Goal: Entertainment & Leisure: Consume media (video, audio)

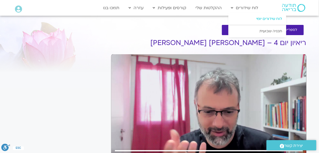
click at [257, 18] on link "לוח שידורים יומי" at bounding box center [257, 19] width 58 height 12
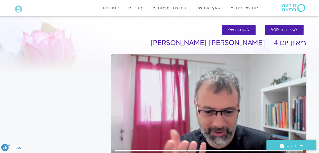
type input "3320.68"
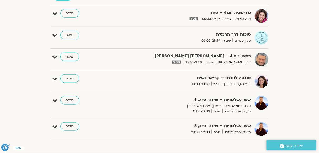
scroll to position [88, 0]
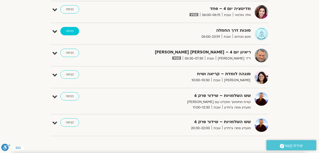
click at [71, 30] on link "כניסה" at bounding box center [69, 31] width 19 height 8
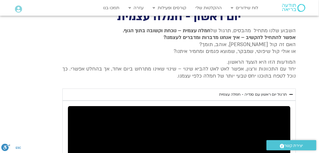
scroll to position [881, 0]
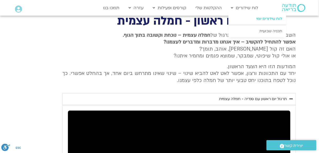
click at [266, 17] on link "לוח שידורים יומי" at bounding box center [257, 19] width 58 height 12
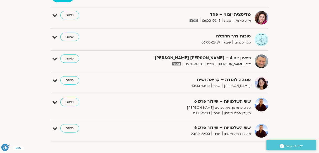
scroll to position [84, 0]
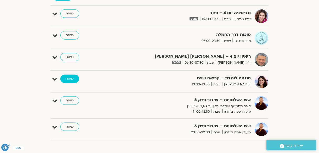
click at [72, 79] on link "כניסה" at bounding box center [69, 79] width 19 height 8
